Goal: Task Accomplishment & Management: Complete application form

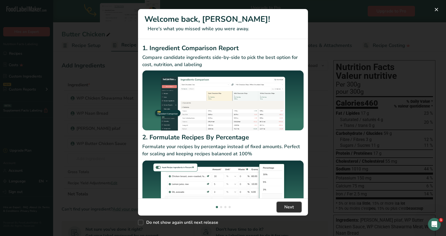
click at [287, 207] on span "Next" at bounding box center [289, 207] width 10 height 6
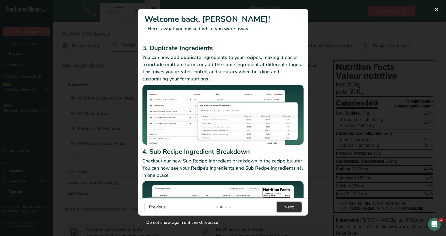
click at [284, 208] on span "Next" at bounding box center [289, 207] width 10 height 6
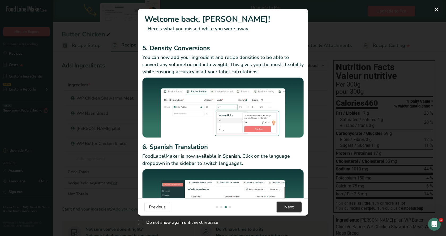
click at [291, 207] on span "Next" at bounding box center [289, 207] width 10 height 6
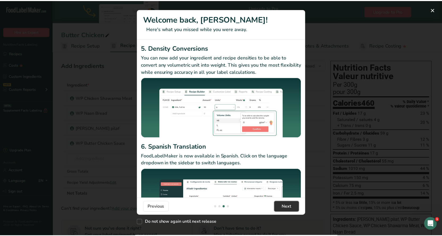
scroll to position [0, 509]
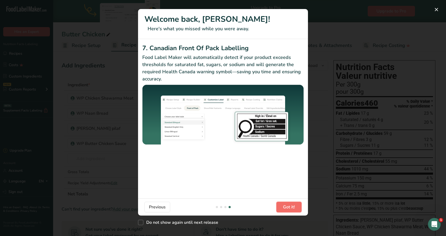
click at [291, 207] on span "Got it!" at bounding box center [289, 207] width 12 height 6
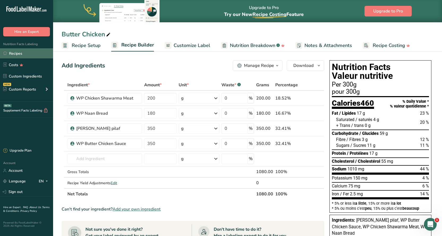
click at [20, 52] on link "Recipes" at bounding box center [26, 53] width 53 height 10
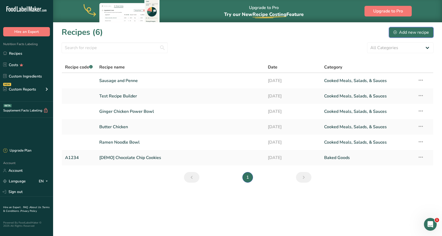
click at [399, 33] on div "Add new recipe" at bounding box center [411, 32] width 36 height 6
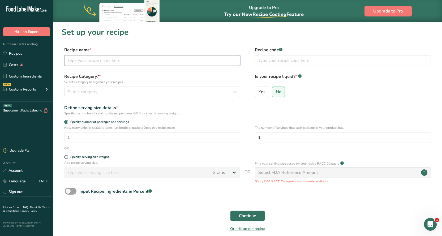
click at [89, 57] on input "text" at bounding box center [152, 60] width 176 height 11
type input "General [PERSON_NAME]"
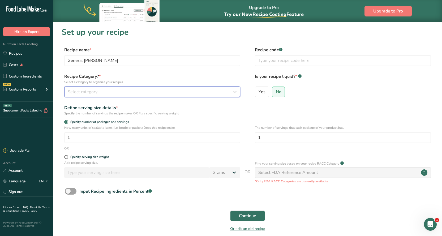
click at [118, 91] on div "Select category" at bounding box center [151, 92] width 166 height 6
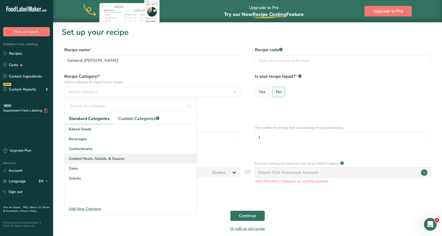
click at [94, 160] on span "Cooked Meals, Salads, & Sauces" at bounding box center [97, 159] width 56 height 6
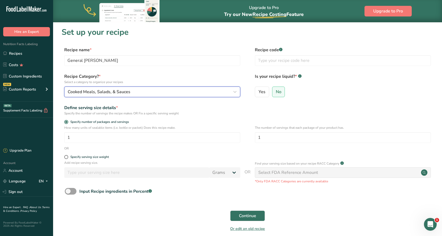
click at [238, 90] on button "Cooked Meals, Salads, & Sauces" at bounding box center [152, 91] width 176 height 11
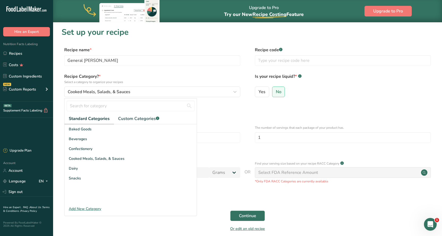
click at [215, 78] on label "Recipe Category? * Select a category to organize your recipes" at bounding box center [152, 78] width 176 height 11
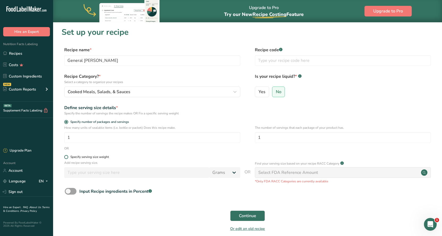
click at [67, 157] on span at bounding box center [66, 157] width 4 height 4
click at [67, 157] on input "Specify serving size weight" at bounding box center [65, 156] width 3 height 3
radio input "true"
radio input "false"
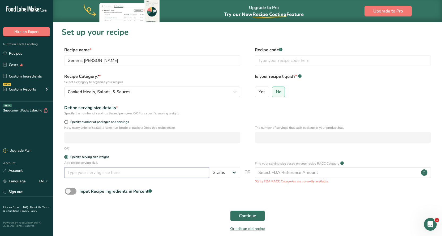
click at [74, 173] on input "number" at bounding box center [136, 172] width 145 height 11
click at [91, 175] on input "number" at bounding box center [136, 172] width 145 height 11
type input "100"
click at [246, 214] on span "Continue" at bounding box center [247, 215] width 17 height 6
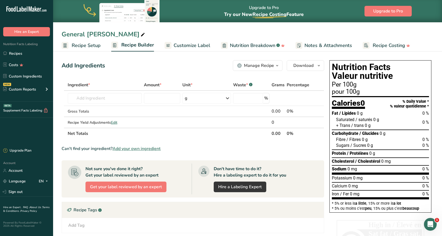
click at [71, 47] on link "Recipe Setup" at bounding box center [81, 46] width 39 height 12
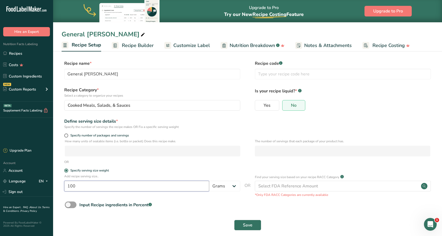
drag, startPoint x: 76, startPoint y: 185, endPoint x: 59, endPoint y: 189, distance: 17.3
click at [60, 189] on section "Recipe name * General [MEDICAL_DATA] Recipe code .a-a{fill:#347362;}.b-a{fill:#…" at bounding box center [247, 146] width 389 height 192
type input "250"
click at [173, 167] on form "Recipe name * General [MEDICAL_DATA] Recipe code .a-a{fill:#347362;}.b-a{fill:#…" at bounding box center [248, 146] width 372 height 173
click at [238, 223] on button "Save" at bounding box center [247, 225] width 27 height 11
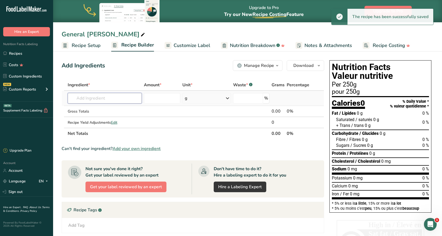
click at [100, 100] on input "text" at bounding box center [105, 98] width 74 height 11
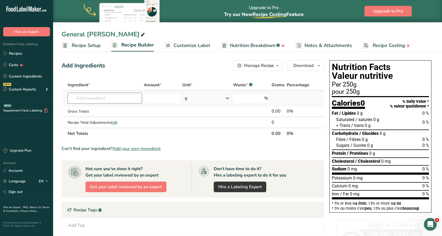
click at [100, 98] on input "text" at bounding box center [105, 98] width 74 height 11
click at [86, 99] on input "text" at bounding box center [105, 98] width 74 height 11
click at [122, 101] on input "text" at bounding box center [105, 98] width 74 height 11
click at [28, 77] on link "Custom Ingredients" at bounding box center [26, 76] width 53 height 10
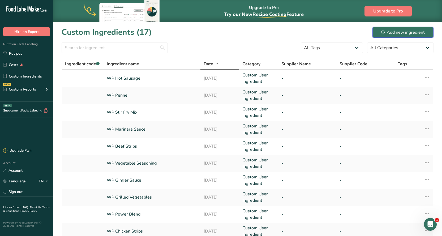
click at [393, 34] on div "Add new ingredient" at bounding box center [402, 32] width 43 height 6
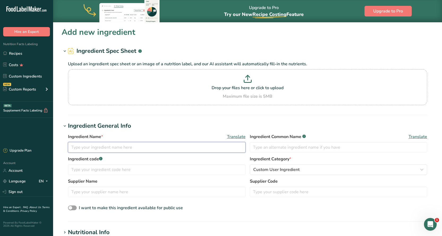
click at [91, 149] on input "text" at bounding box center [156, 147] width 177 height 11
type input "General [MEDICAL_DATA][PERSON_NAME]"
click at [192, 124] on h1 "Ingredient General Info" at bounding box center [248, 125] width 372 height 9
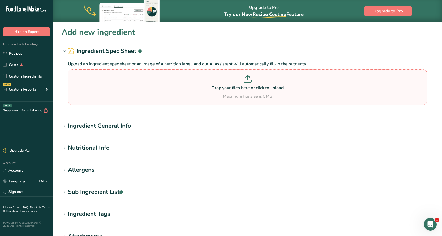
click at [227, 89] on p "Drop your files here or click to upload" at bounding box center [247, 88] width 356 height 6
click at [227, 89] on input "Drop your files here or click to upload Maximum file size is 5MB" at bounding box center [247, 87] width 359 height 36
type input "C:\fakepath\general [MEDICAL_DATA][PERSON_NAME].jpg"
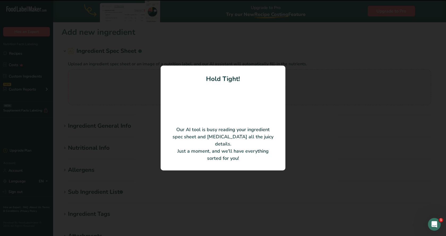
type input "30"
type input "60"
type KJ "251.04"
type Fat "0.5"
type Fat "0.1"
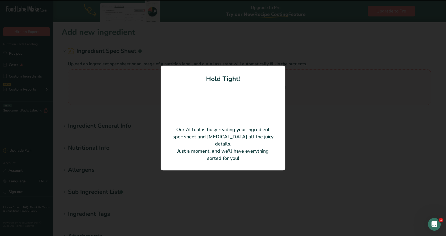
type Fat "0"
type input "0"
type input "260"
type Carbohydrates "13"
type Fiber "0"
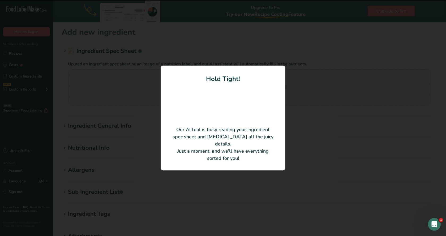
type Sugars "8"
type Sugars "0"
type input "1"
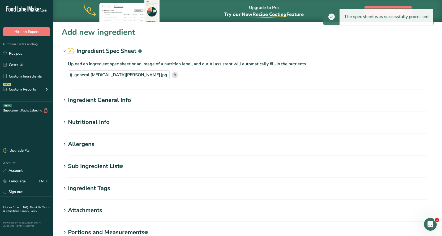
click at [109, 101] on div "Ingredient General Info" at bounding box center [99, 100] width 63 height 9
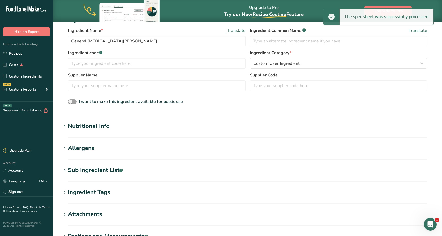
scroll to position [80, 0]
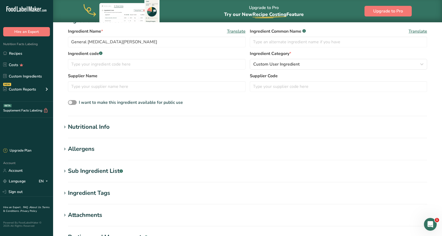
click at [111, 127] on h1 "Nutritional Info" at bounding box center [248, 127] width 372 height 9
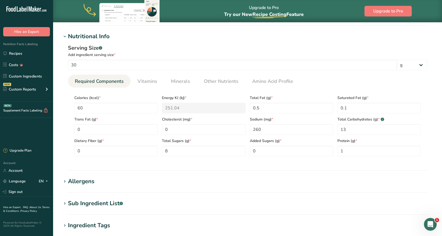
scroll to position [186, 0]
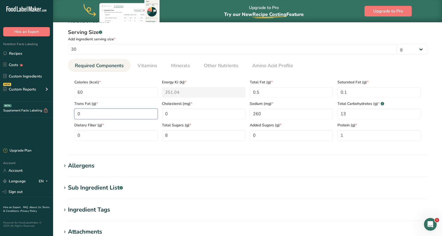
click at [87, 113] on Fat "0" at bounding box center [115, 113] width 83 height 11
drag, startPoint x: 86, startPoint y: 114, endPoint x: 76, endPoint y: 116, distance: 10.7
click at [75, 114] on Fat "0.1" at bounding box center [115, 113] width 83 height 11
type Fat "0"
click at [188, 204] on section "Add new ingredient Ingredient Spec Sheet .a-a{fill:#347362;}.b-a{fill:#fff;} Up…" at bounding box center [247, 74] width 389 height 476
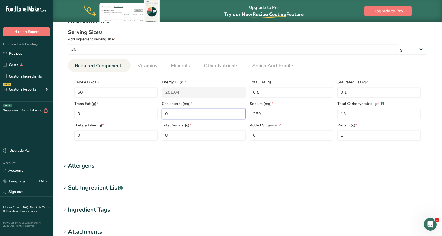
click at [170, 117] on input "0" at bounding box center [203, 113] width 83 height 11
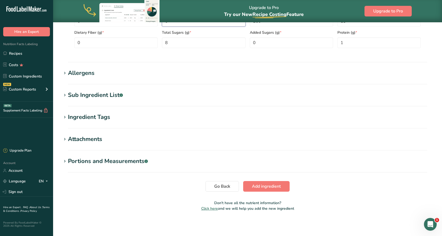
scroll to position [279, 0]
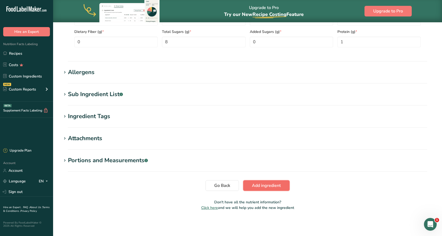
click at [263, 186] on span "Add ingredient" at bounding box center [266, 185] width 29 height 6
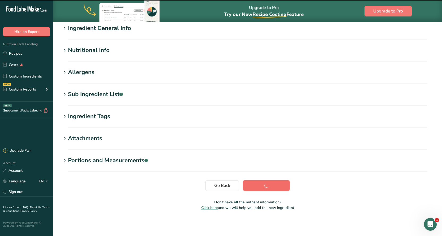
scroll to position [45, 0]
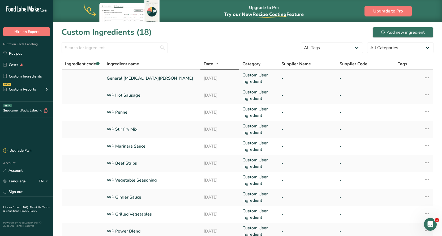
click at [119, 79] on link "General [MEDICAL_DATA][PERSON_NAME]" at bounding box center [152, 78] width 90 height 6
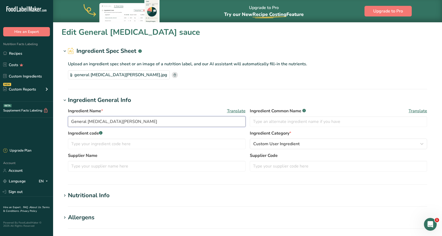
drag, startPoint x: 71, startPoint y: 120, endPoint x: 73, endPoint y: 127, distance: 6.7
click at [71, 121] on input "General [MEDICAL_DATA][PERSON_NAME]" at bounding box center [156, 121] width 177 height 11
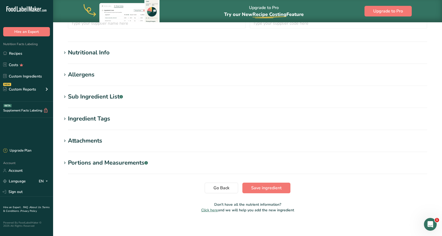
scroll to position [145, 0]
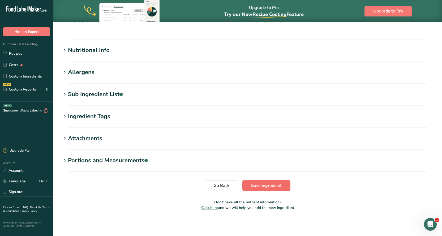
type input "WP General [MEDICAL_DATA] sauce"
click at [272, 188] on span "Save ingredient" at bounding box center [266, 185] width 31 height 6
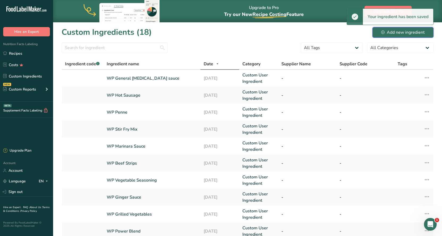
click at [396, 30] on div "Add new ingredient" at bounding box center [402, 32] width 43 height 6
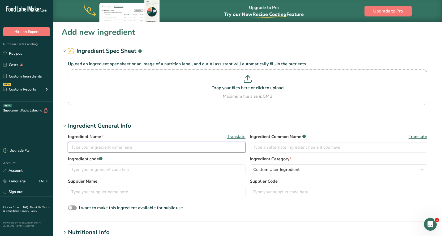
click at [95, 148] on input "text" at bounding box center [156, 147] width 177 height 11
type input "WP Random Chicken"
click at [261, 90] on p "Drop your files here or click to upload" at bounding box center [247, 88] width 356 height 6
click at [261, 90] on input "Drop your files here or click to upload Maximum file size is 5MB" at bounding box center [247, 87] width 359 height 36
type input "C:\fakepath\random chicken.jpg"
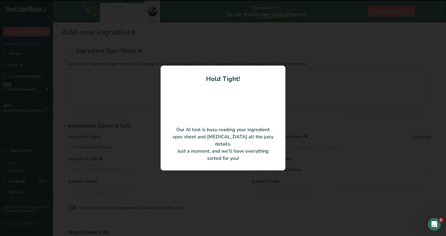
type input "100"
type input "150"
type KJ "627.6"
type Fat "4"
type Fat "0.3"
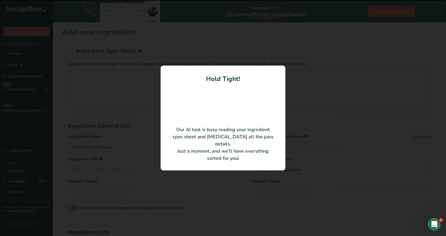
type Fat "0"
type input "25"
type input "560"
type Carbohydrates "13"
type Fiber "1"
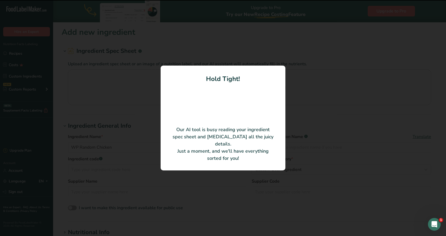
type Sugars "0.9"
type Sugars "0"
type input "15"
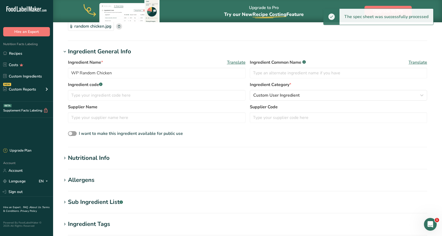
scroll to position [53, 0]
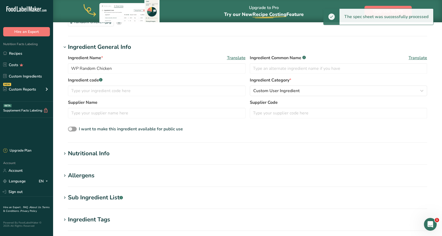
click at [78, 149] on div "Nutritional Info" at bounding box center [89, 153] width 42 height 9
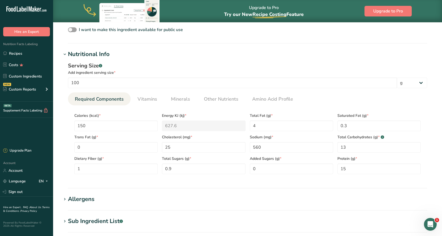
scroll to position [159, 0]
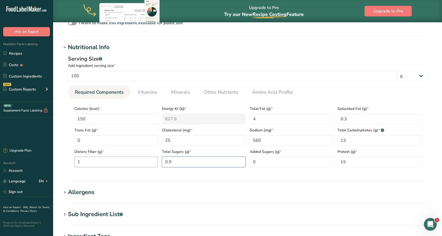
drag, startPoint x: 173, startPoint y: 162, endPoint x: 155, endPoint y: 161, distance: 17.5
click at [156, 162] on div "Calories (kcal) * 150 Energy KJ (kj) * 627.6 Total Fat (g) * 4 Saturated Fat (g…" at bounding box center [247, 135] width 350 height 64
type Sugars "0"
click at [189, 187] on section "Add new ingredient Ingredient Spec Sheet .a-a{fill:#347362;}.b-a{fill:#fff;} Up…" at bounding box center [247, 101] width 389 height 476
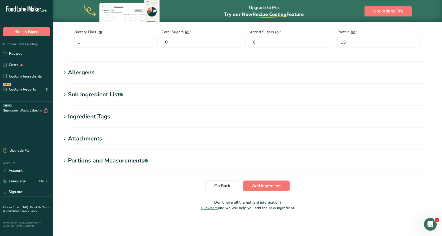
scroll to position [279, 0]
click at [281, 188] on button "Add ingredient" at bounding box center [266, 185] width 46 height 11
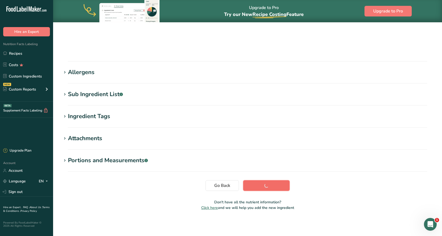
scroll to position [45, 0]
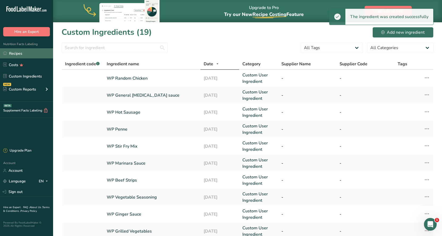
click at [20, 50] on link "Recipes" at bounding box center [26, 53] width 53 height 10
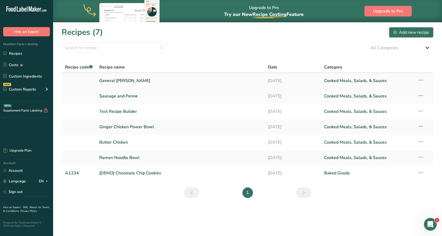
click at [109, 82] on link "General [PERSON_NAME]" at bounding box center [180, 80] width 162 height 11
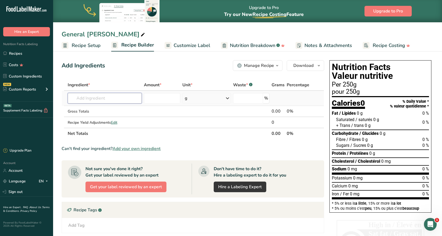
click at [81, 99] on input "text" at bounding box center [105, 98] width 74 height 11
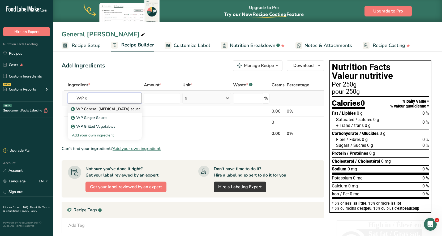
type input "WP g"
click at [99, 111] on p "WP General [MEDICAL_DATA] sauce" at bounding box center [106, 109] width 69 height 6
type input "WP General [MEDICAL_DATA] sauce"
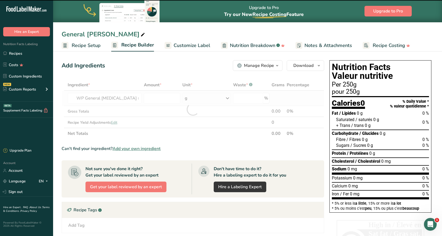
type input "0"
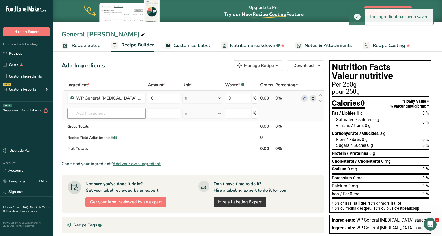
click at [99, 112] on input "text" at bounding box center [106, 113] width 78 height 11
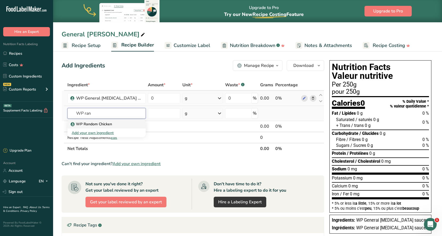
type input "WP ran"
click at [100, 124] on p "WP Random Chicken" at bounding box center [92, 124] width 40 height 6
type input "WP Random Chicken"
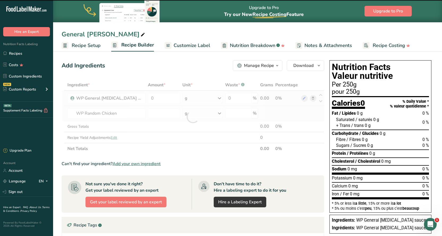
type input "0"
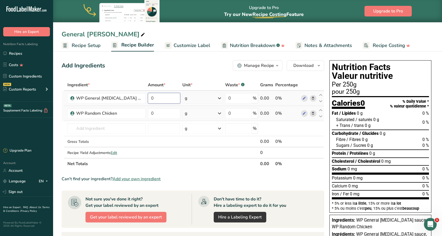
click at [148, 96] on input "0" at bounding box center [164, 98] width 32 height 11
click at [219, 97] on div "Ingredient * Amount * Unit * Waste * .a-a{fill:#347362;}.b-a{fill:#fff;} Grams …" at bounding box center [193, 124] width 262 height 90
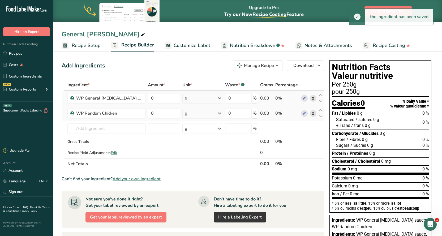
click at [218, 98] on icon at bounding box center [219, 98] width 6 height 10
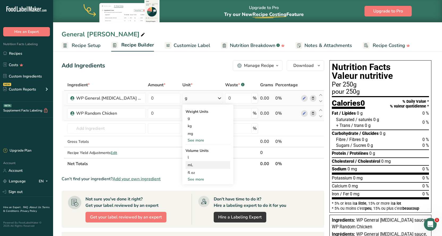
click at [188, 163] on div "mL" at bounding box center [208, 165] width 40 height 6
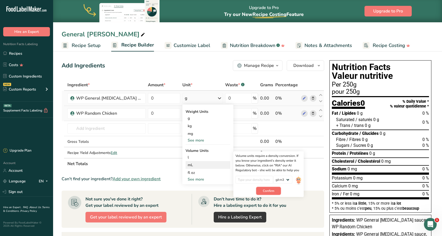
click at [273, 190] on button "Confirm" at bounding box center [268, 191] width 25 height 8
click at [272, 193] on button "Confirm" at bounding box center [268, 193] width 25 height 8
click at [254, 177] on input "number" at bounding box center [254, 180] width 38 height 8
click at [265, 180] on input "number" at bounding box center [254, 180] width 38 height 8
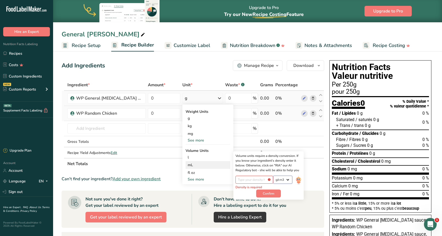
click at [284, 181] on select "lb/ft3 g/cm3" at bounding box center [282, 180] width 19 height 8
click at [313, 209] on div "Don't have time to do it? Hire a labeling expert to do it for you Hire a Labeli…" at bounding box center [254, 209] width 126 height 31
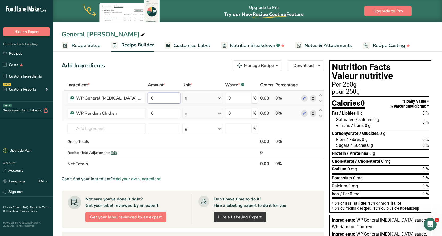
click at [157, 97] on input "0" at bounding box center [164, 98] width 32 height 11
type input "125"
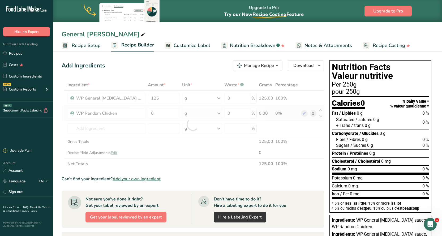
click at [210, 175] on section "Ingredient * Amount * Unit * Waste * .a-a{fill:#347362;}.b-a{fill:#fff;} Grams …" at bounding box center [193, 209] width 262 height 260
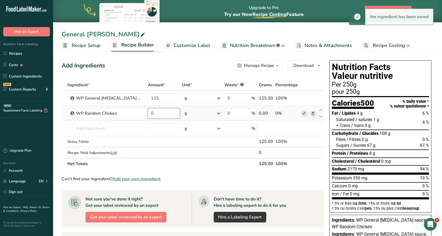
drag, startPoint x: 154, startPoint y: 113, endPoint x: 143, endPoint y: 113, distance: 10.9
click at [148, 113] on input "0" at bounding box center [164, 113] width 32 height 11
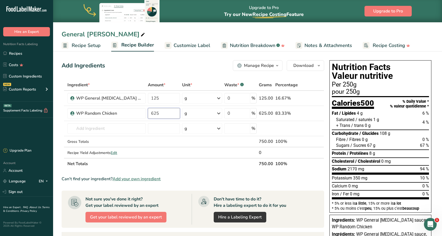
type input "625"
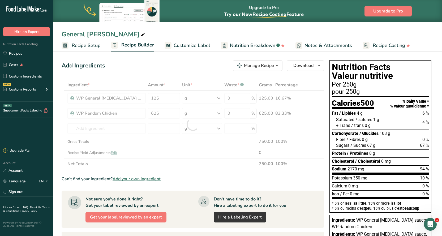
click at [189, 175] on section "Ingredient * Amount * Unit * Waste * .a-a{fill:#347362;}.b-a{fill:#fff;} Grams …" at bounding box center [193, 209] width 262 height 260
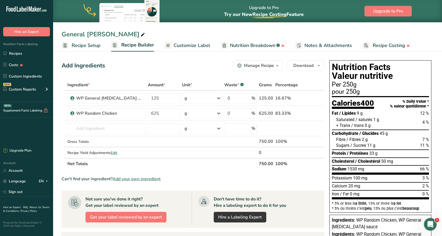
click at [79, 46] on span "Recipe Setup" at bounding box center [86, 45] width 29 height 7
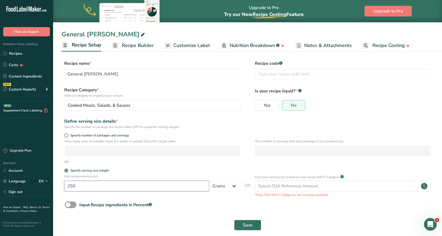
drag, startPoint x: 76, startPoint y: 186, endPoint x: 62, endPoint y: 186, distance: 14.3
click at [62, 186] on div "Add recipe serving size.. 250 Grams kg mg mcg lb oz l mL fl oz tbsp tsp cup qt …" at bounding box center [248, 185] width 372 height 23
type input "188"
click at [189, 208] on div "Input Recipe ingredients in Percent .a-a{fill:#347362;}.b-a{fill:#fff;}" at bounding box center [248, 206] width 372 height 11
click at [241, 225] on button "Save" at bounding box center [247, 225] width 27 height 11
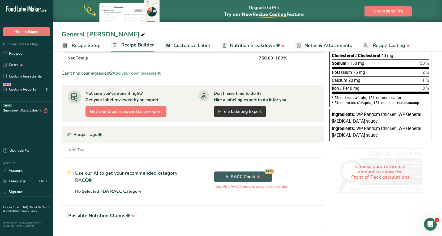
scroll to position [106, 0]
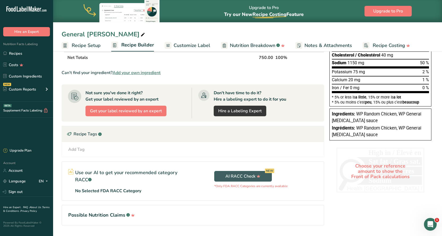
click at [90, 43] on span "Recipe Setup" at bounding box center [86, 45] width 29 height 7
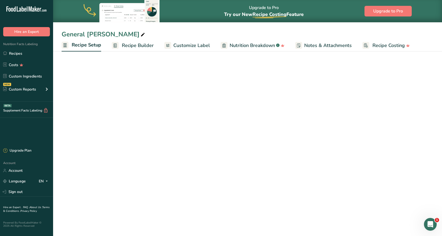
scroll to position [6, 0]
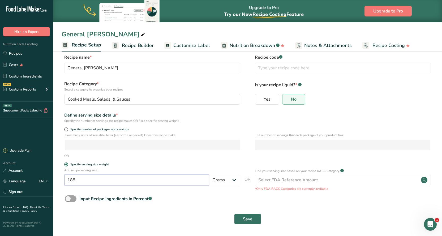
drag, startPoint x: 80, startPoint y: 180, endPoint x: 47, endPoint y: 175, distance: 33.2
click at [48, 176] on div ".a-20{fill:#fff;} Hire an Expert Nutrition Facts Labeling Recipes Costs Custom …" at bounding box center [221, 115] width 442 height 242
type input "100"
click at [201, 207] on form "Recipe name * General [MEDICAL_DATA] Recipe code .a-a{fill:#347362;}.b-a{fill:#…" at bounding box center [248, 140] width 372 height 173
click at [245, 217] on span "Save" at bounding box center [248, 219] width 10 height 6
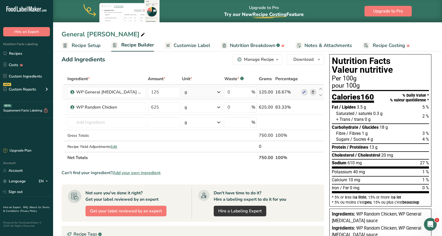
click at [313, 93] on icon at bounding box center [313, 92] width 4 height 6
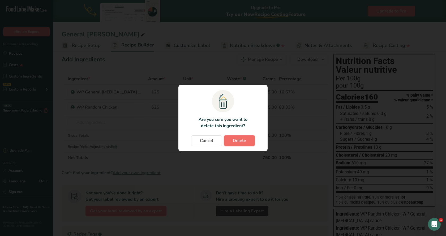
click at [245, 140] on span "Delete" at bounding box center [239, 140] width 13 height 6
type input "625"
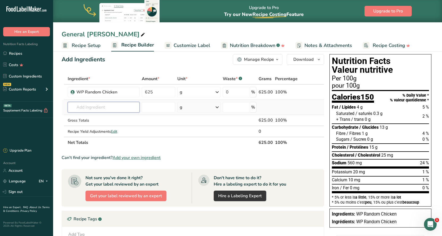
click at [124, 107] on input "text" at bounding box center [104, 107] width 72 height 11
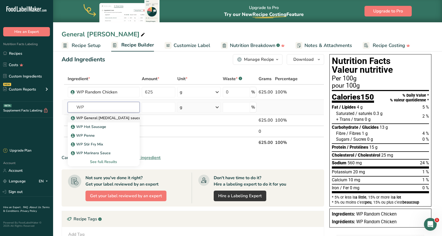
type input "WP"
click at [111, 120] on p "WP General [MEDICAL_DATA] sauce" at bounding box center [106, 118] width 69 height 6
type input "WP General [MEDICAL_DATA] sauce"
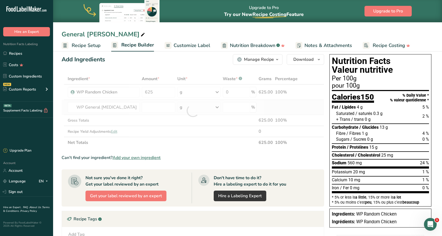
type input "0"
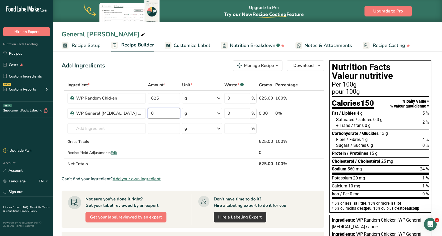
drag, startPoint x: 151, startPoint y: 112, endPoint x: 140, endPoint y: 112, distance: 10.9
click at [140, 112] on tr "WP General [MEDICAL_DATA] sauce 0 g Weight Units g kg mg See more Volume Units …" at bounding box center [193, 113] width 262 height 15
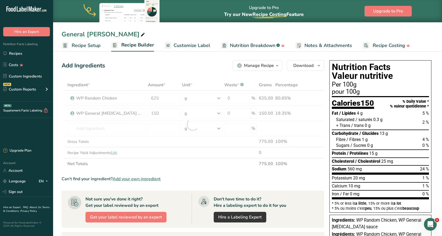
click at [186, 167] on div "Ingredient * Amount * Unit * Waste * .a-a{fill:#347362;}.b-a{fill:#fff;} Grams …" at bounding box center [193, 124] width 262 height 90
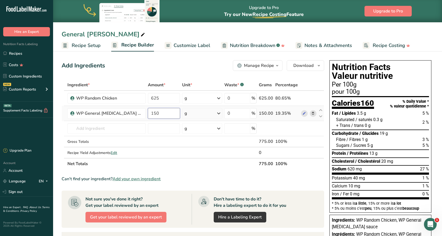
drag, startPoint x: 154, startPoint y: 112, endPoint x: 141, endPoint y: 112, distance: 13.0
click at [147, 113] on td "150" at bounding box center [164, 113] width 34 height 15
type input "125"
click at [201, 177] on div "Can't find your ingredient? Add your own ingredient" at bounding box center [193, 179] width 262 height 6
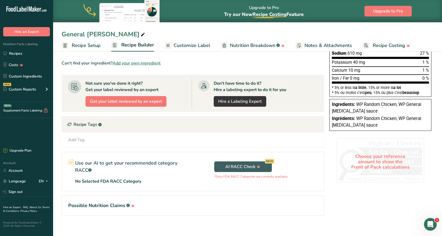
scroll to position [121, 0]
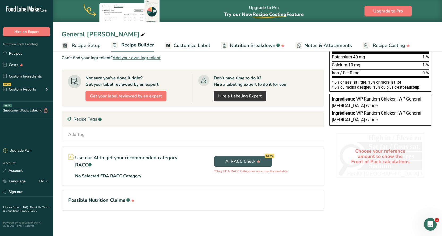
click at [370, 195] on div "Nutrition Facts Valeur nutritive Per 100g pour 100g Calories 160 % Daily Value …" at bounding box center [380, 82] width 106 height 290
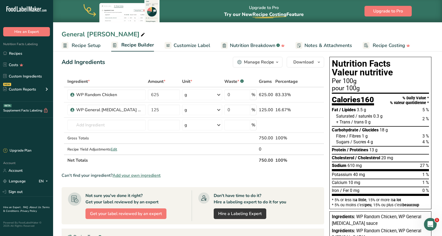
scroll to position [0, 0]
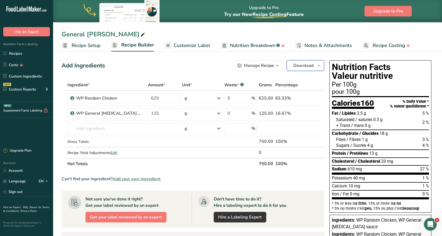
click at [302, 66] on span "Download" at bounding box center [303, 65] width 20 height 6
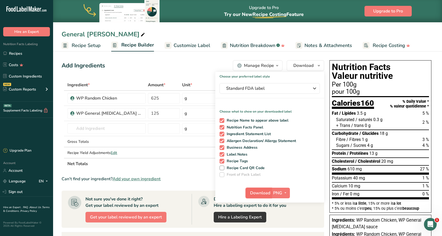
click at [265, 192] on span "Download" at bounding box center [260, 193] width 20 height 6
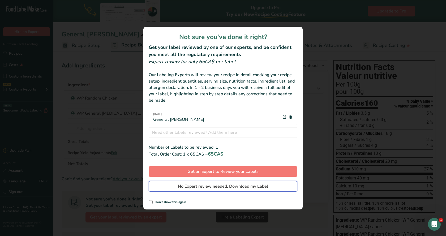
click at [207, 187] on span "No Expert review needed. Download my Label" at bounding box center [223, 186] width 90 height 6
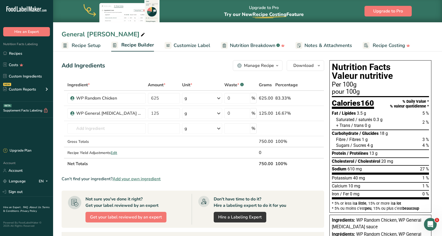
click at [81, 45] on span "Recipe Setup" at bounding box center [86, 45] width 29 height 7
